Goal: Task Accomplishment & Management: Complete application form

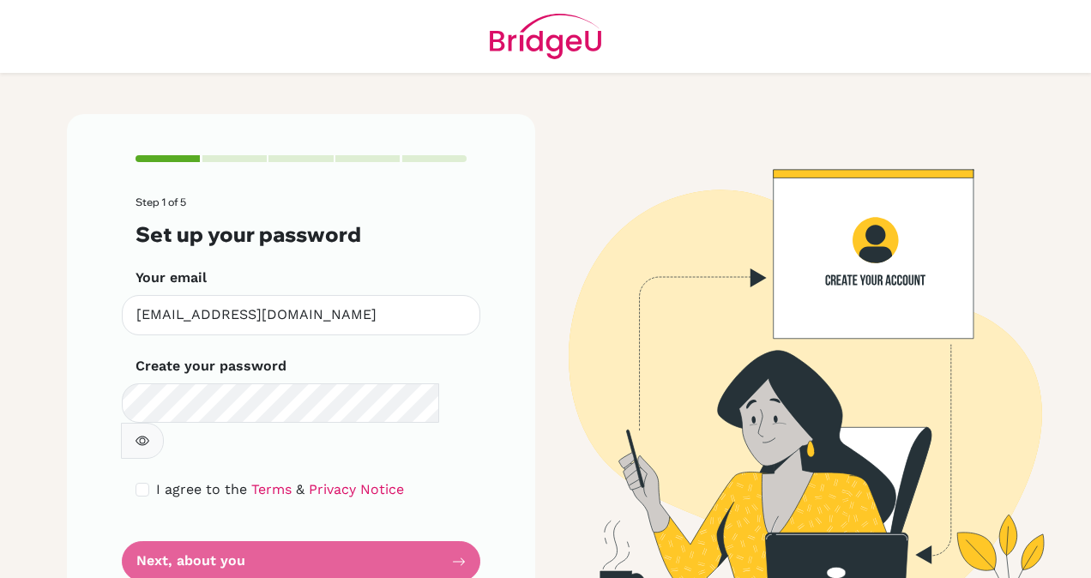
click at [149, 434] on icon "button" at bounding box center [143, 441] width 14 height 14
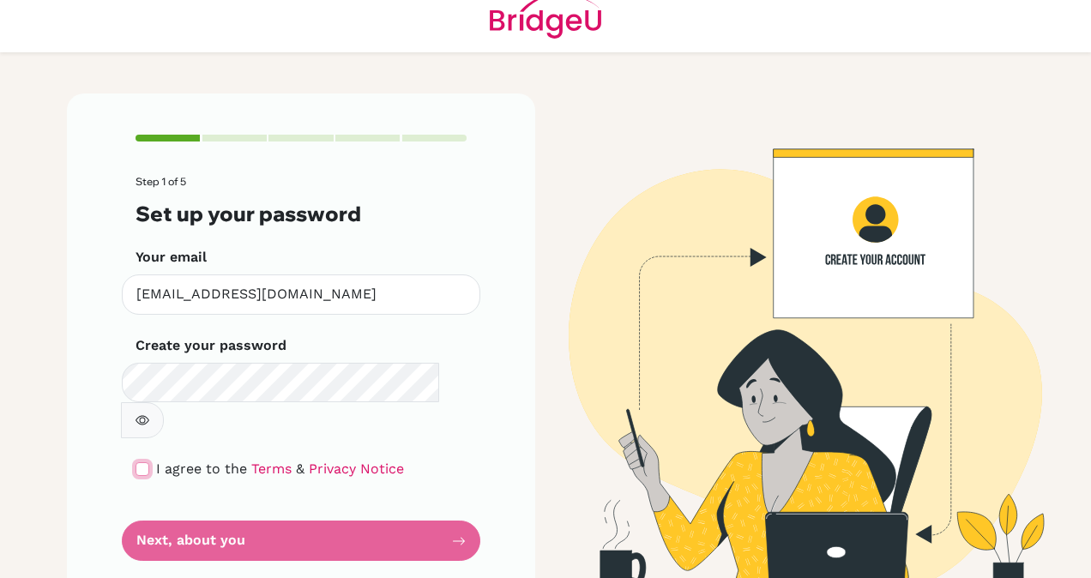
click at [136, 462] on input "checkbox" at bounding box center [143, 469] width 14 height 14
checkbox input "true"
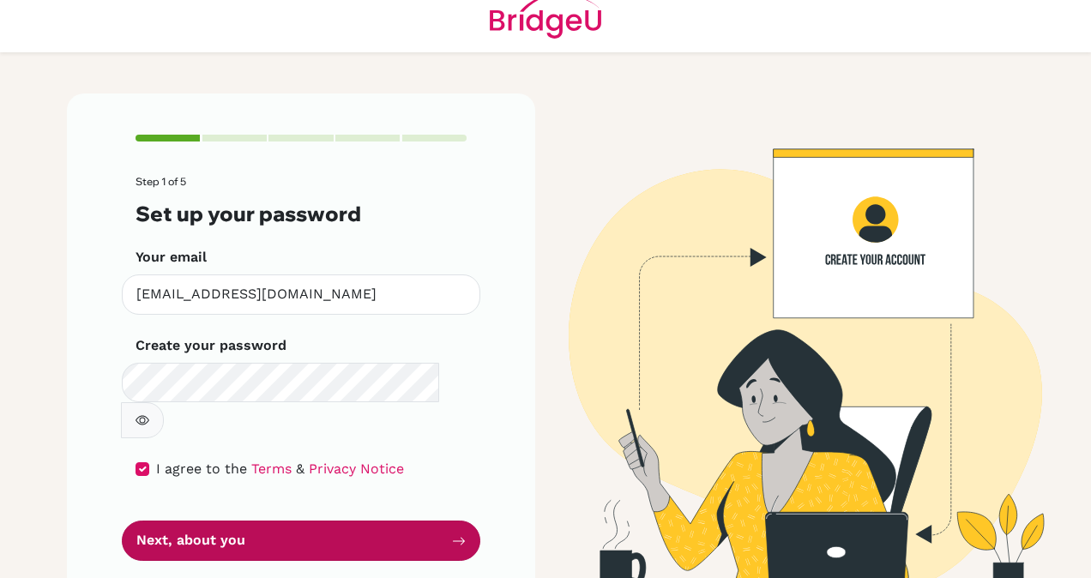
click at [201, 521] on button "Next, about you" at bounding box center [301, 541] width 359 height 40
